Goal: Task Accomplishment & Management: Use online tool/utility

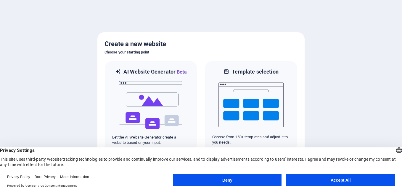
click at [314, 179] on button "Accept All" at bounding box center [340, 181] width 109 height 12
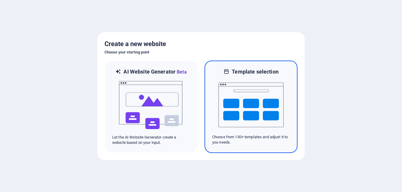
click at [267, 86] on img at bounding box center [251, 105] width 65 height 59
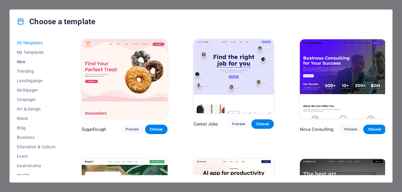
click at [25, 62] on span "New" at bounding box center [36, 62] width 39 height 5
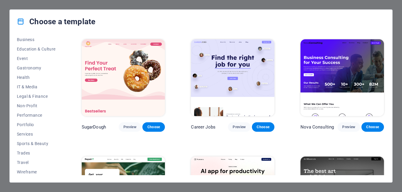
scroll to position [99, 0]
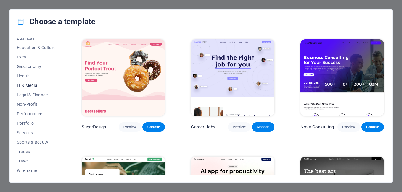
click at [33, 84] on span "IT & Media" at bounding box center [36, 85] width 39 height 5
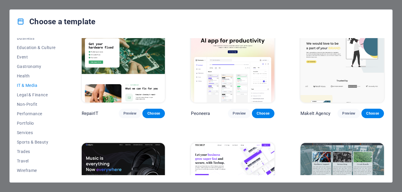
scroll to position [0, 0]
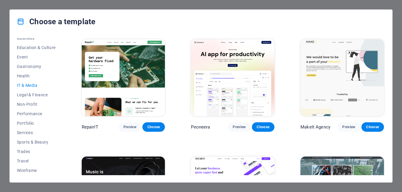
drag, startPoint x: 387, startPoint y: 83, endPoint x: 386, endPoint y: 87, distance: 4.5
click at [386, 87] on div "All Templates My Templates New Trending Landingpage Multipager Onepager Art & D…" at bounding box center [201, 107] width 383 height 149
click at [347, 125] on span "Preview" at bounding box center [348, 127] width 13 height 5
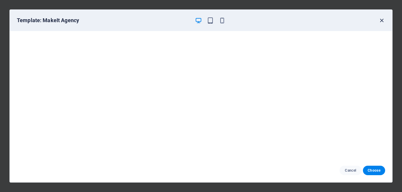
click at [382, 21] on icon "button" at bounding box center [381, 20] width 7 height 7
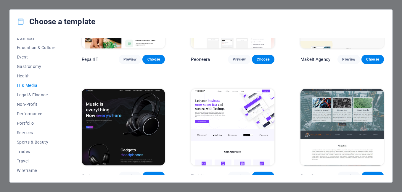
scroll to position [76, 0]
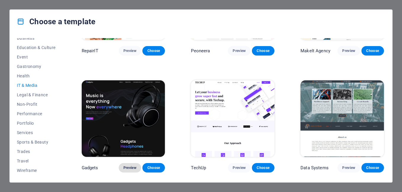
click at [129, 169] on span "Preview" at bounding box center [129, 168] width 13 height 5
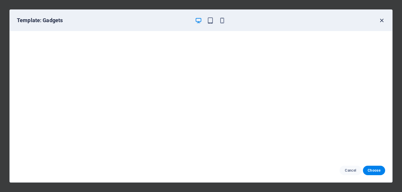
click at [380, 20] on icon "button" at bounding box center [381, 20] width 7 height 7
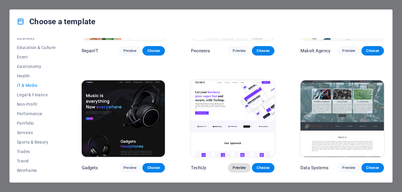
click at [239, 163] on button "Preview" at bounding box center [239, 167] width 23 height 9
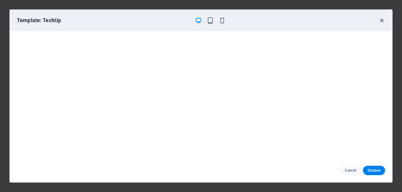
click at [384, 19] on icon "button" at bounding box center [381, 20] width 7 height 7
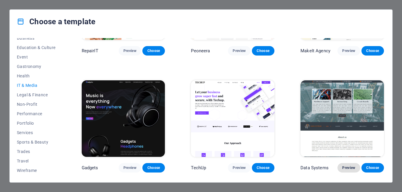
click at [346, 166] on span "Preview" at bounding box center [348, 168] width 13 height 5
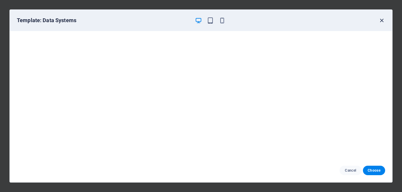
click at [383, 18] on icon "button" at bounding box center [381, 20] width 7 height 7
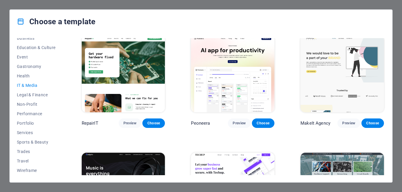
scroll to position [0, 0]
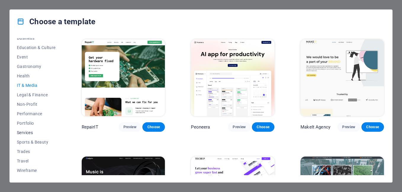
click at [30, 132] on span "Services" at bounding box center [36, 133] width 39 height 5
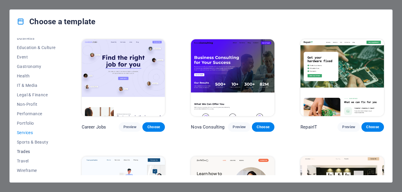
click at [25, 154] on span "Trades" at bounding box center [36, 152] width 39 height 5
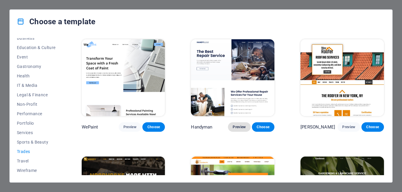
click at [239, 125] on span "Preview" at bounding box center [239, 127] width 13 height 5
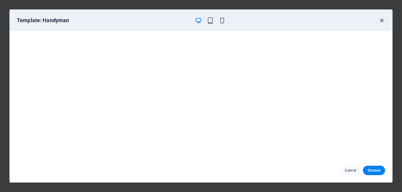
click at [383, 22] on icon "button" at bounding box center [381, 20] width 7 height 7
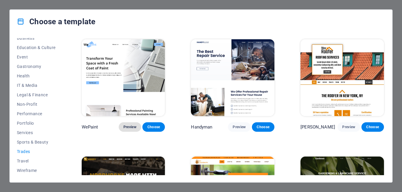
click at [131, 126] on span "Preview" at bounding box center [129, 127] width 13 height 5
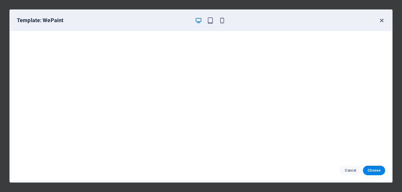
click at [382, 19] on icon "button" at bounding box center [381, 20] width 7 height 7
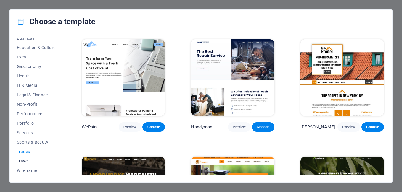
drag, startPoint x: 46, startPoint y: 100, endPoint x: 28, endPoint y: 161, distance: 64.1
click at [28, 161] on div "All Templates My Templates New Trending Landingpage Multipager Onepager Art & D…" at bounding box center [40, 106] width 46 height 137
click at [28, 161] on span "Travel" at bounding box center [36, 161] width 39 height 5
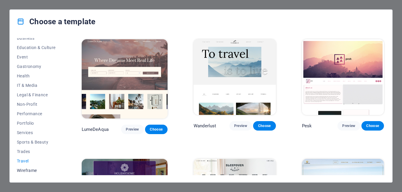
click at [28, 166] on button "Wireframe" at bounding box center [36, 170] width 39 height 9
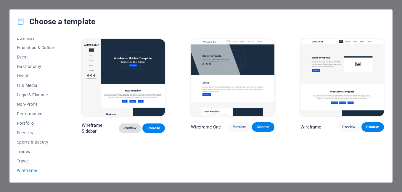
click at [126, 126] on span "Preview" at bounding box center [129, 128] width 13 height 5
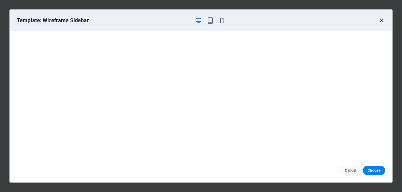
click at [382, 18] on icon "button" at bounding box center [381, 20] width 7 height 7
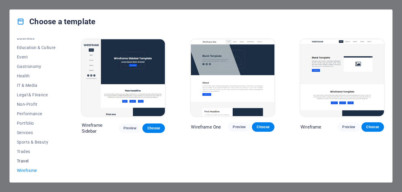
click at [31, 162] on span "Travel" at bounding box center [36, 161] width 39 height 5
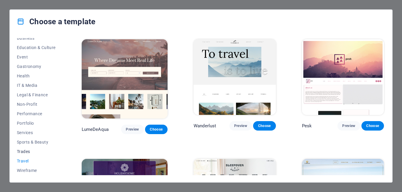
click at [26, 150] on span "Trades" at bounding box center [36, 152] width 39 height 5
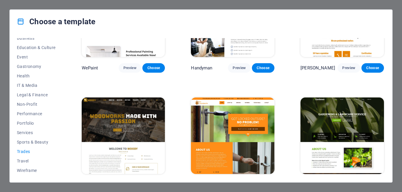
scroll to position [62, 0]
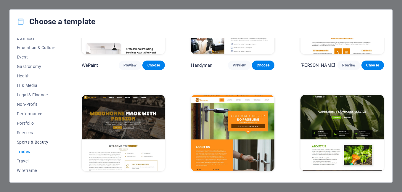
click at [34, 144] on span "Sports & Beauty" at bounding box center [36, 142] width 39 height 5
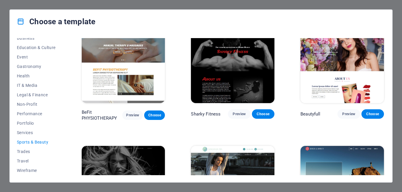
scroll to position [428, 0]
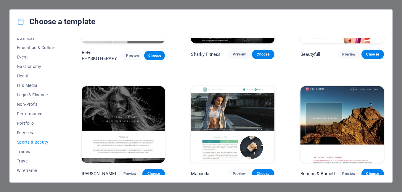
click at [20, 132] on span "Services" at bounding box center [36, 133] width 39 height 5
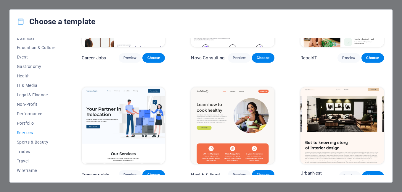
scroll to position [0, 0]
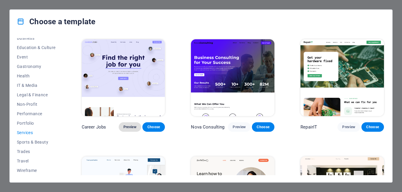
click at [131, 126] on span "Preview" at bounding box center [129, 127] width 13 height 5
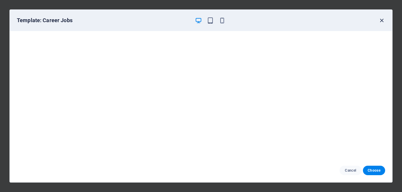
click at [382, 19] on icon "button" at bounding box center [381, 20] width 7 height 7
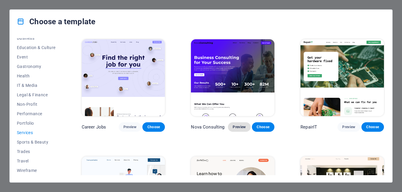
click at [240, 126] on span "Preview" at bounding box center [239, 127] width 13 height 5
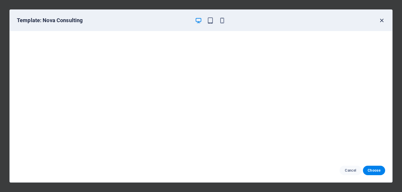
click at [383, 21] on icon "button" at bounding box center [381, 20] width 7 height 7
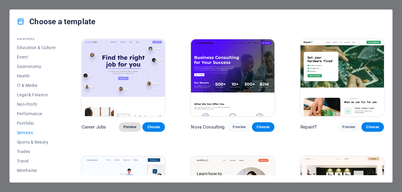
click at [134, 125] on span "Preview" at bounding box center [129, 127] width 13 height 5
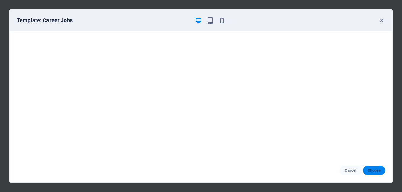
click at [377, 169] on span "Choose" at bounding box center [374, 170] width 13 height 5
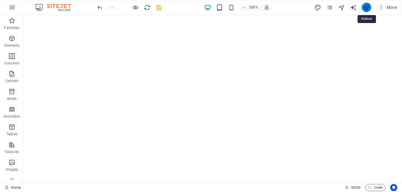
click at [366, 7] on icon "publish" at bounding box center [366, 7] width 7 height 7
